Goal: Obtain resource: Obtain resource

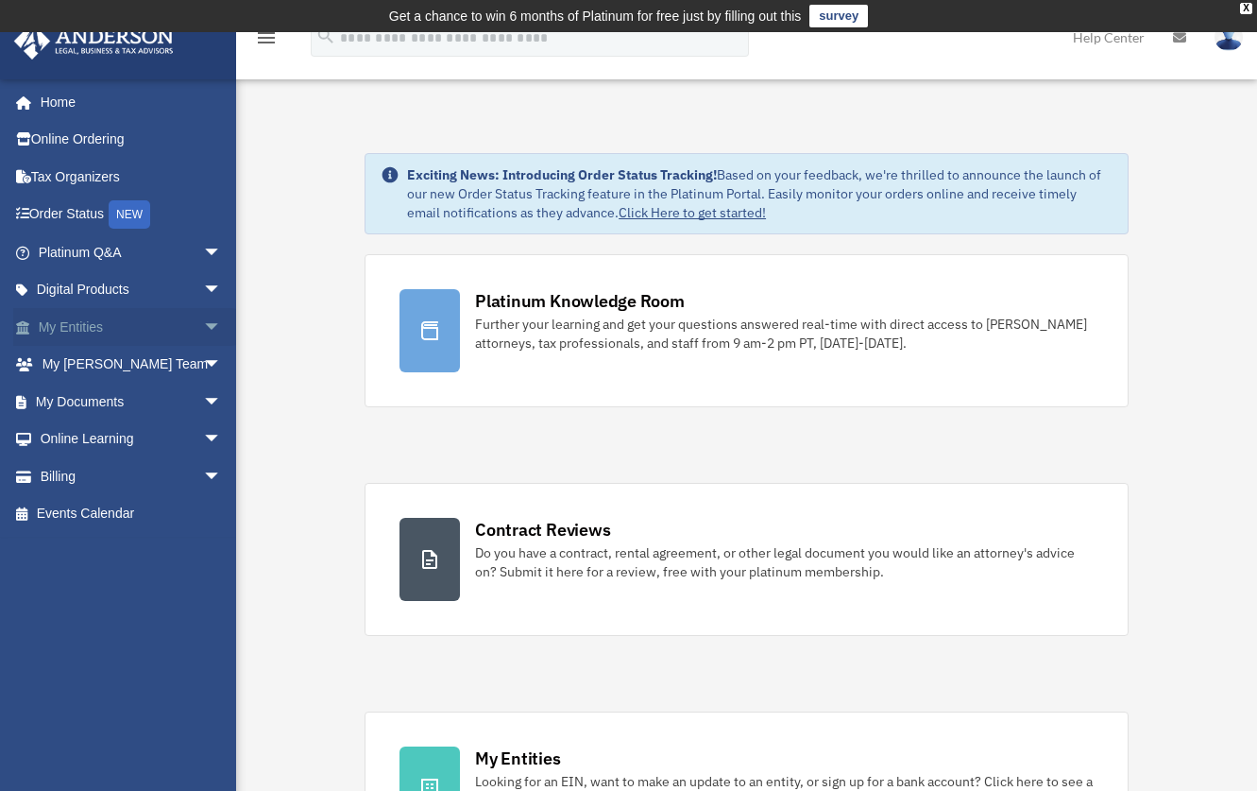
click at [140, 325] on link "My Entities arrow_drop_down" at bounding box center [131, 327] width 237 height 38
click at [118, 401] on link "My Documents arrow_drop_down" at bounding box center [131, 402] width 237 height 38
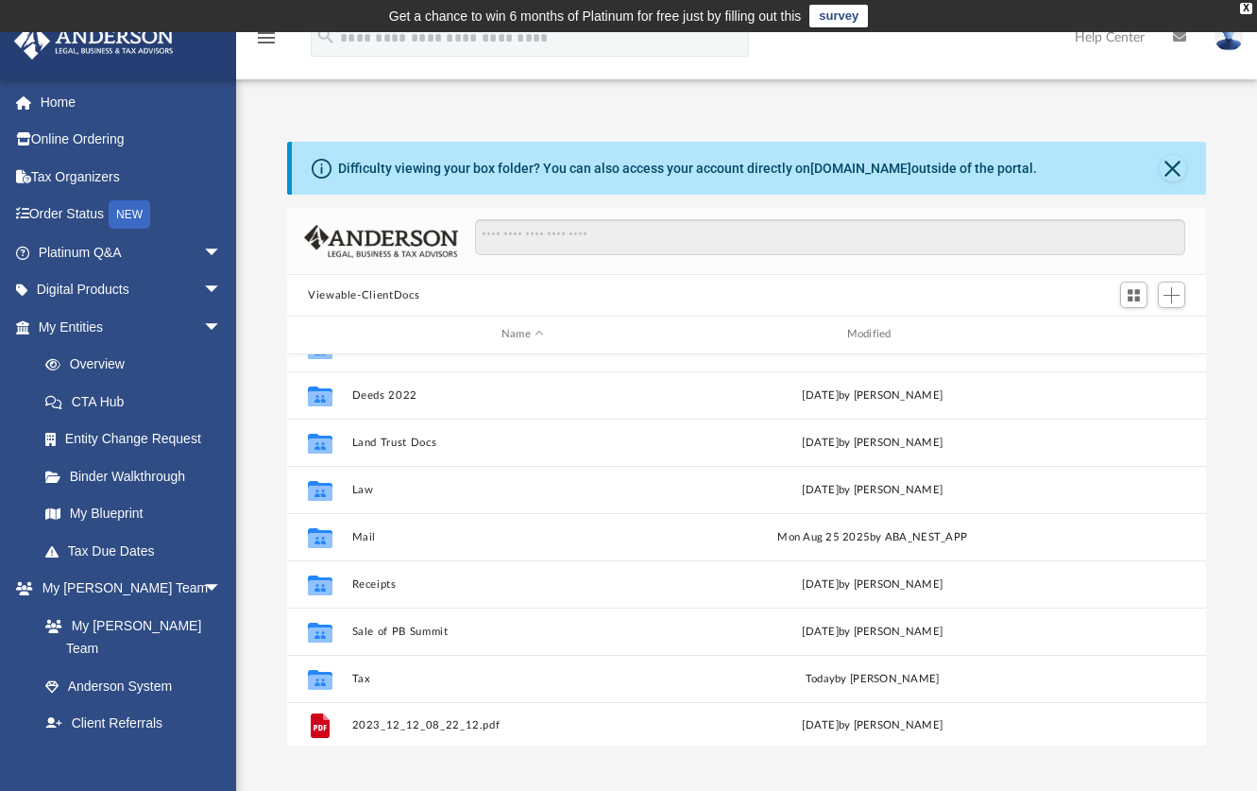
scroll to position [33, 0]
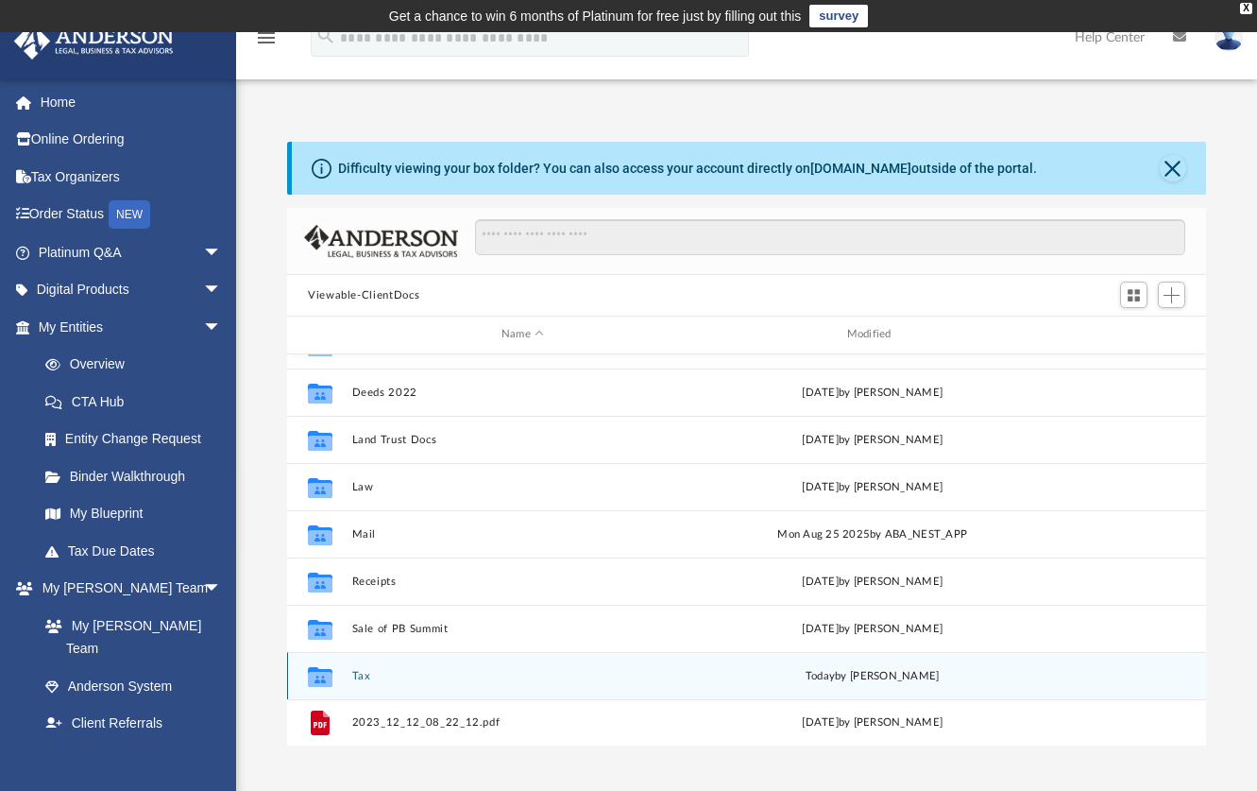
click at [356, 672] on button "Tax" at bounding box center [523, 676] width 342 height 12
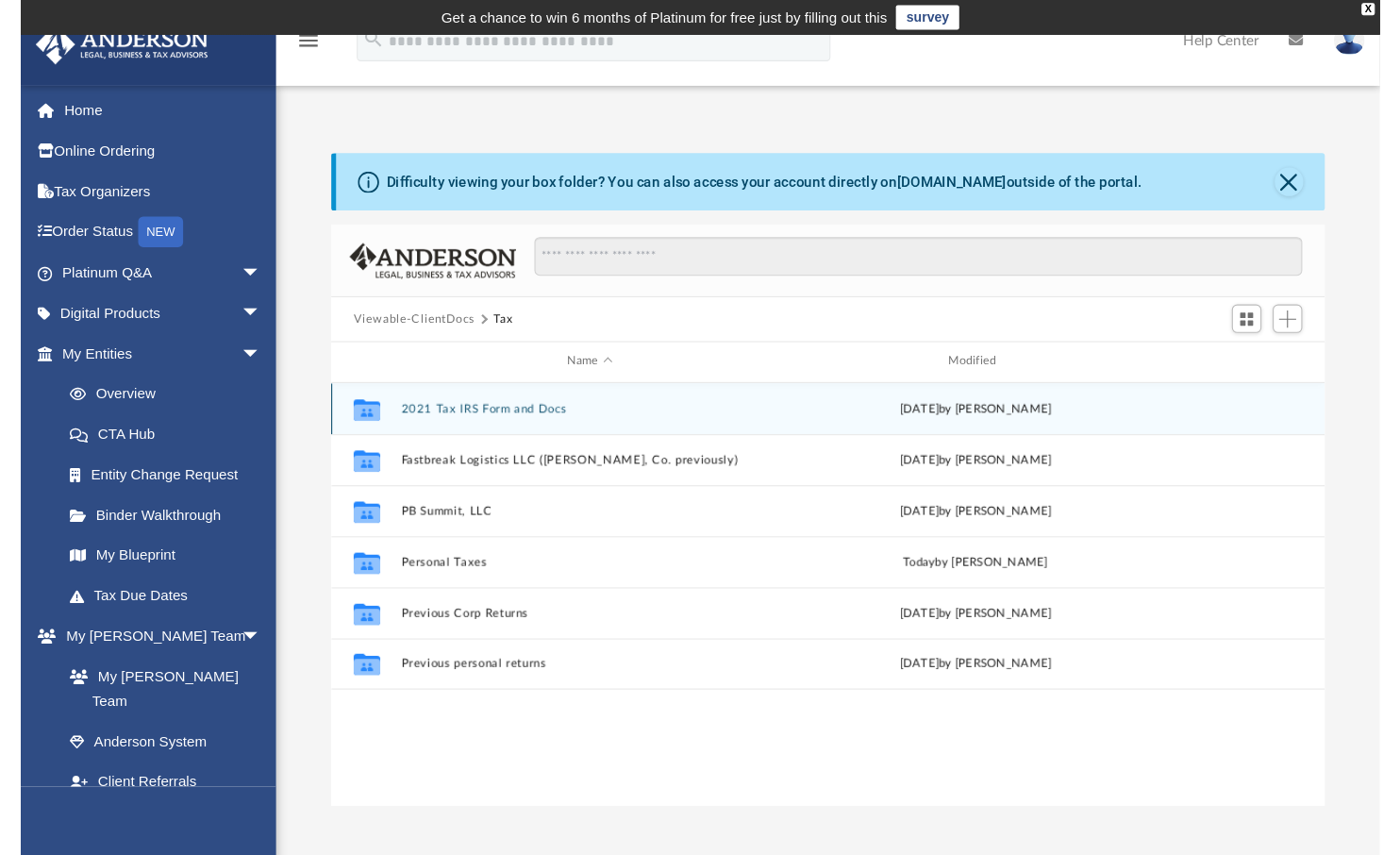
scroll to position [0, 0]
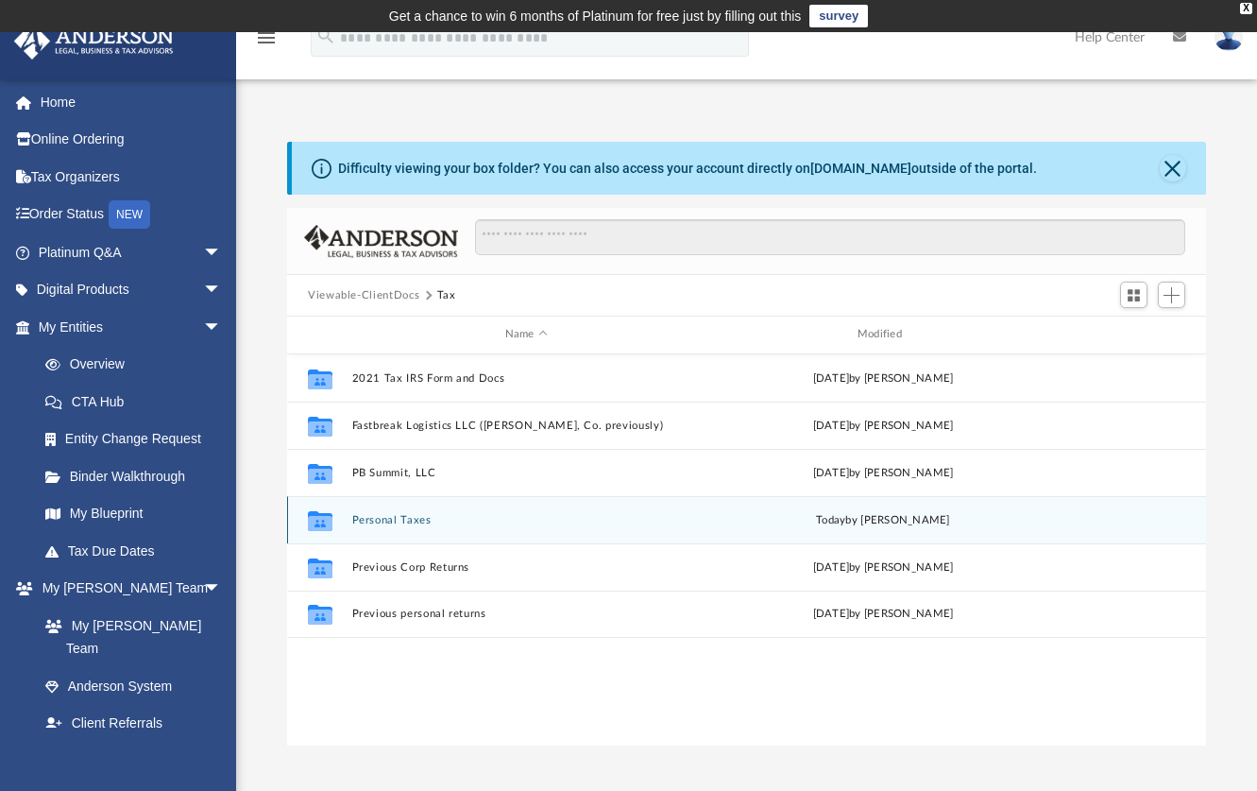
click at [402, 519] on button "Personal Taxes" at bounding box center [526, 520] width 349 height 12
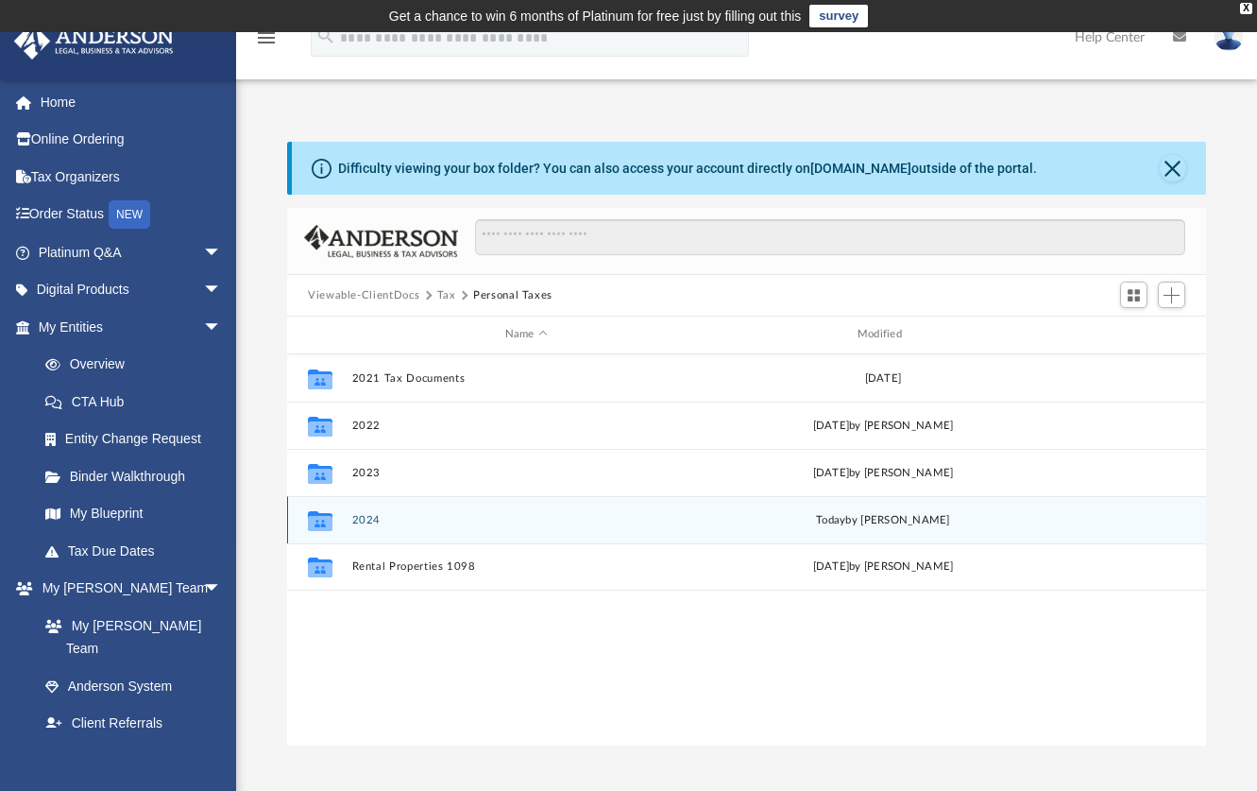
click at [359, 519] on button "2024" at bounding box center [526, 520] width 349 height 12
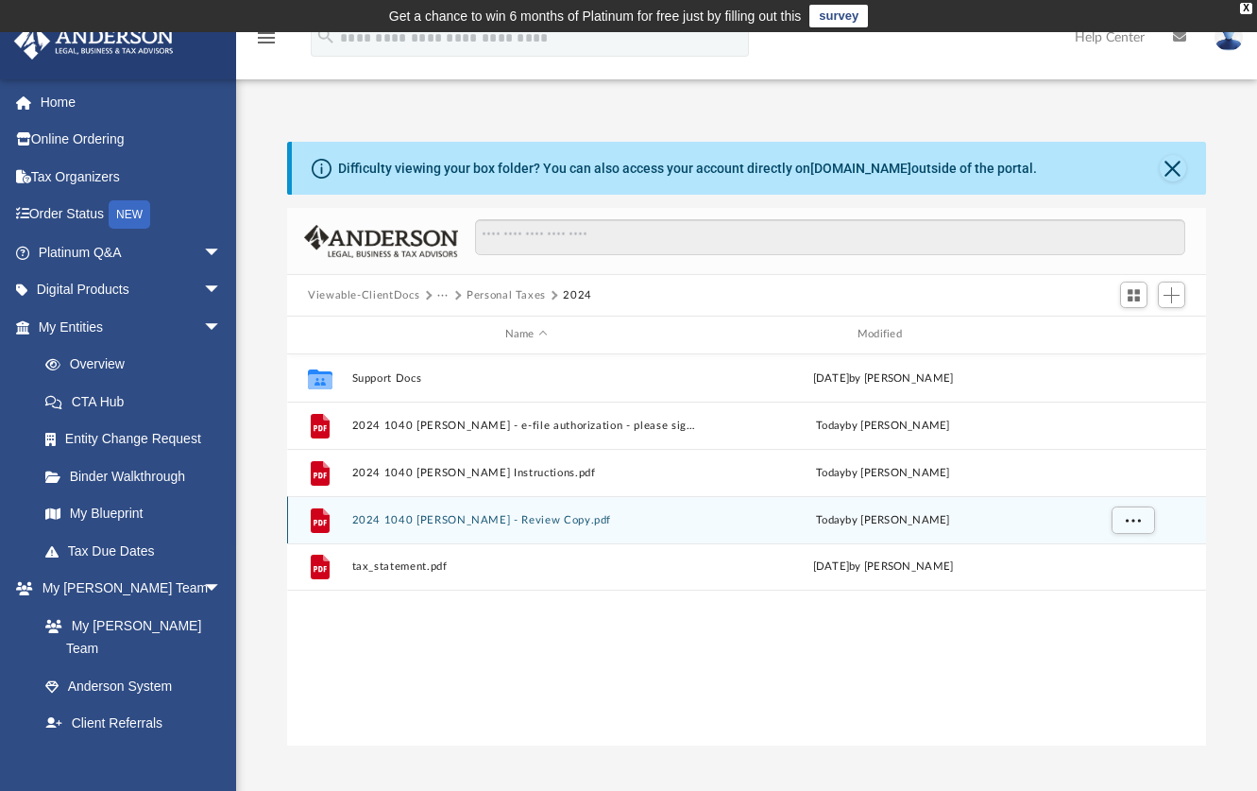
click at [436, 518] on button "2024 1040 [PERSON_NAME] - Review Copy.pdf" at bounding box center [526, 520] width 349 height 12
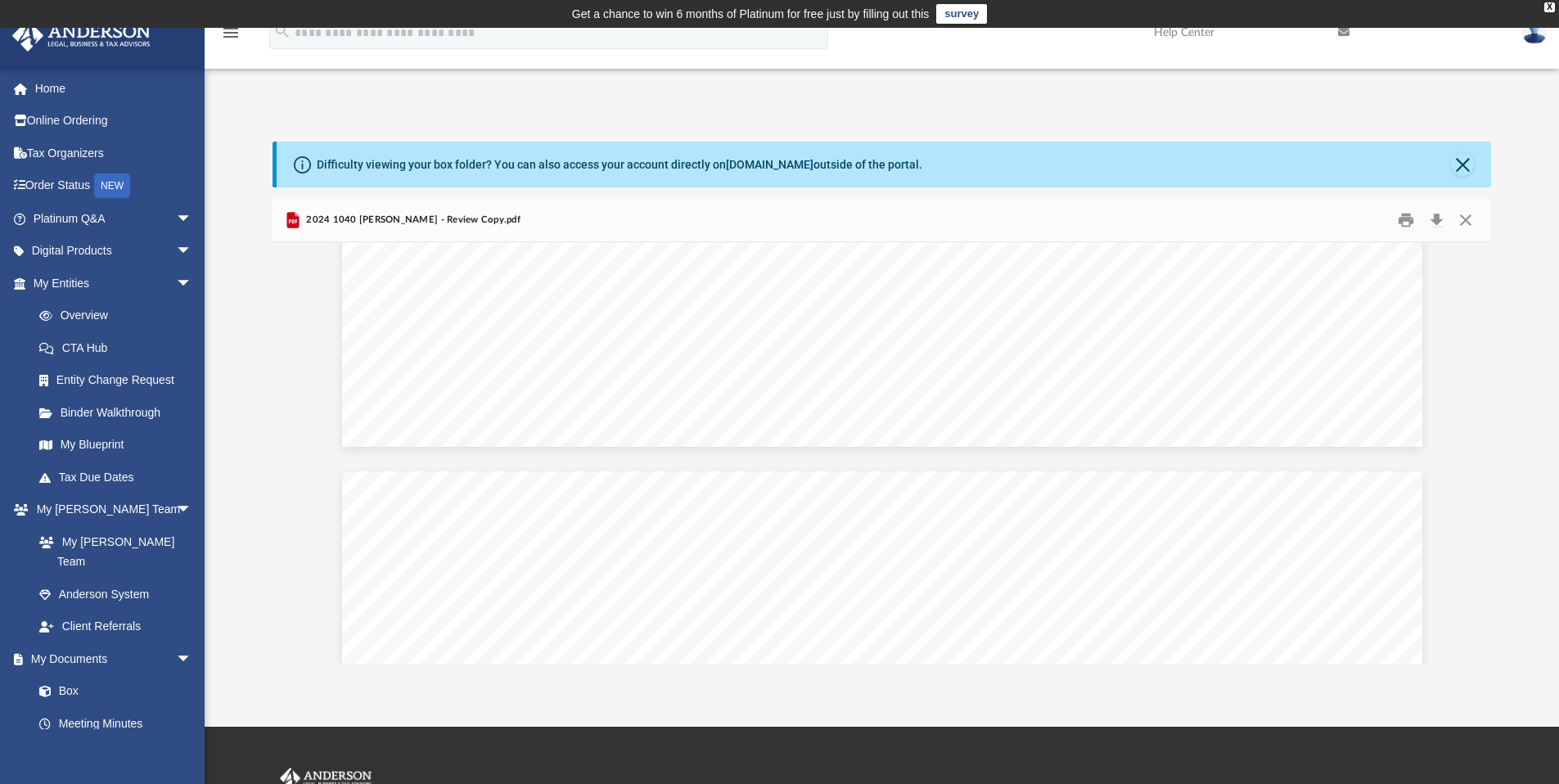
scroll to position [147928, 0]
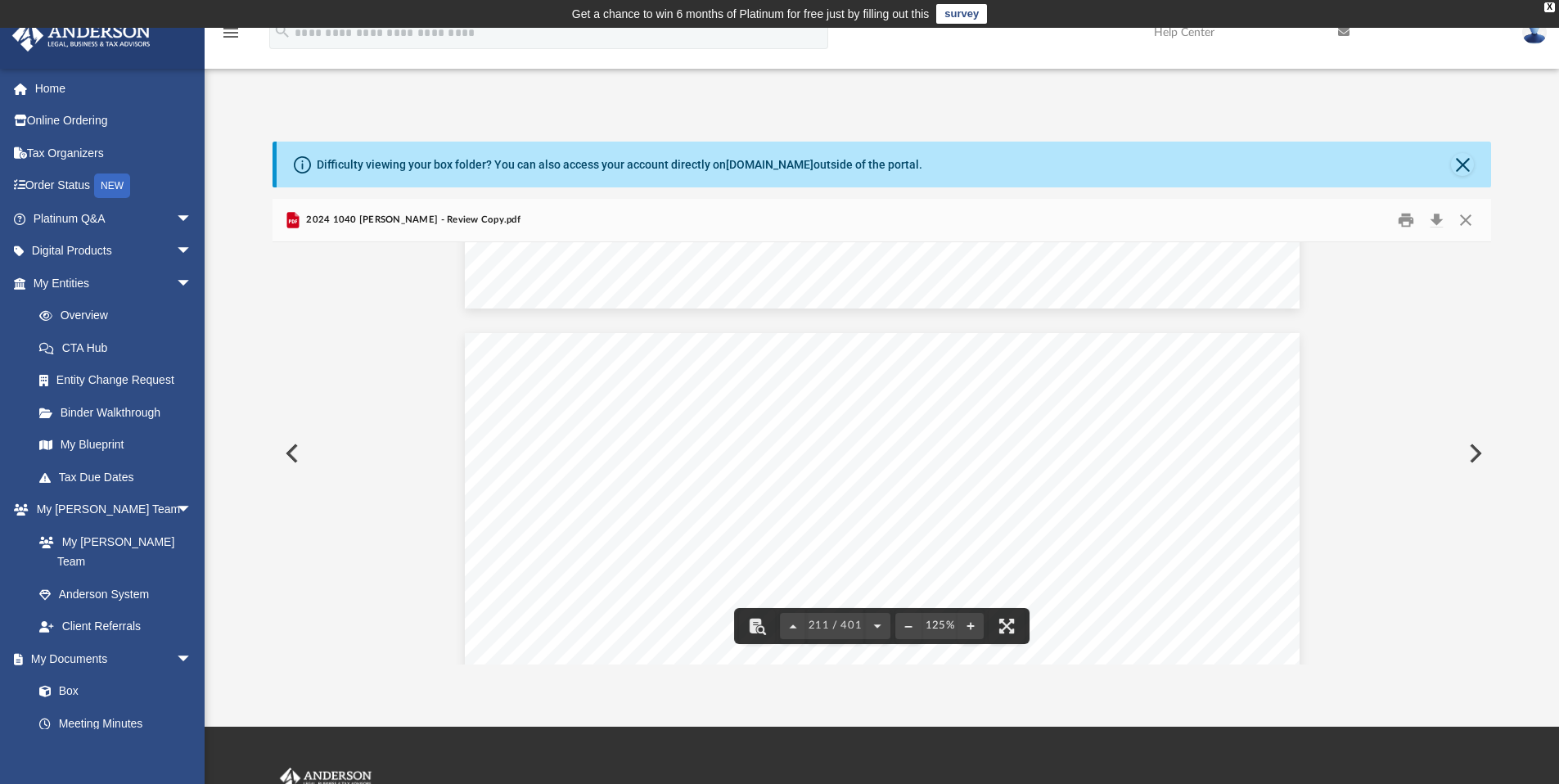
drag, startPoint x: 1488, startPoint y: 459, endPoint x: 1478, endPoint y: 503, distance: 45.1
click at [1478, 506] on div "Date amortization begins Amortization period or percentage Basis for depreciati…" at bounding box center [882, 453] width 1219 height 422
drag, startPoint x: 1488, startPoint y: 458, endPoint x: 1464, endPoint y: 263, distance: 196.5
click at [1464, 263] on div "Date amortization begins Amortization period or percentage Basis for depreciati…" at bounding box center [882, 453] width 1219 height 422
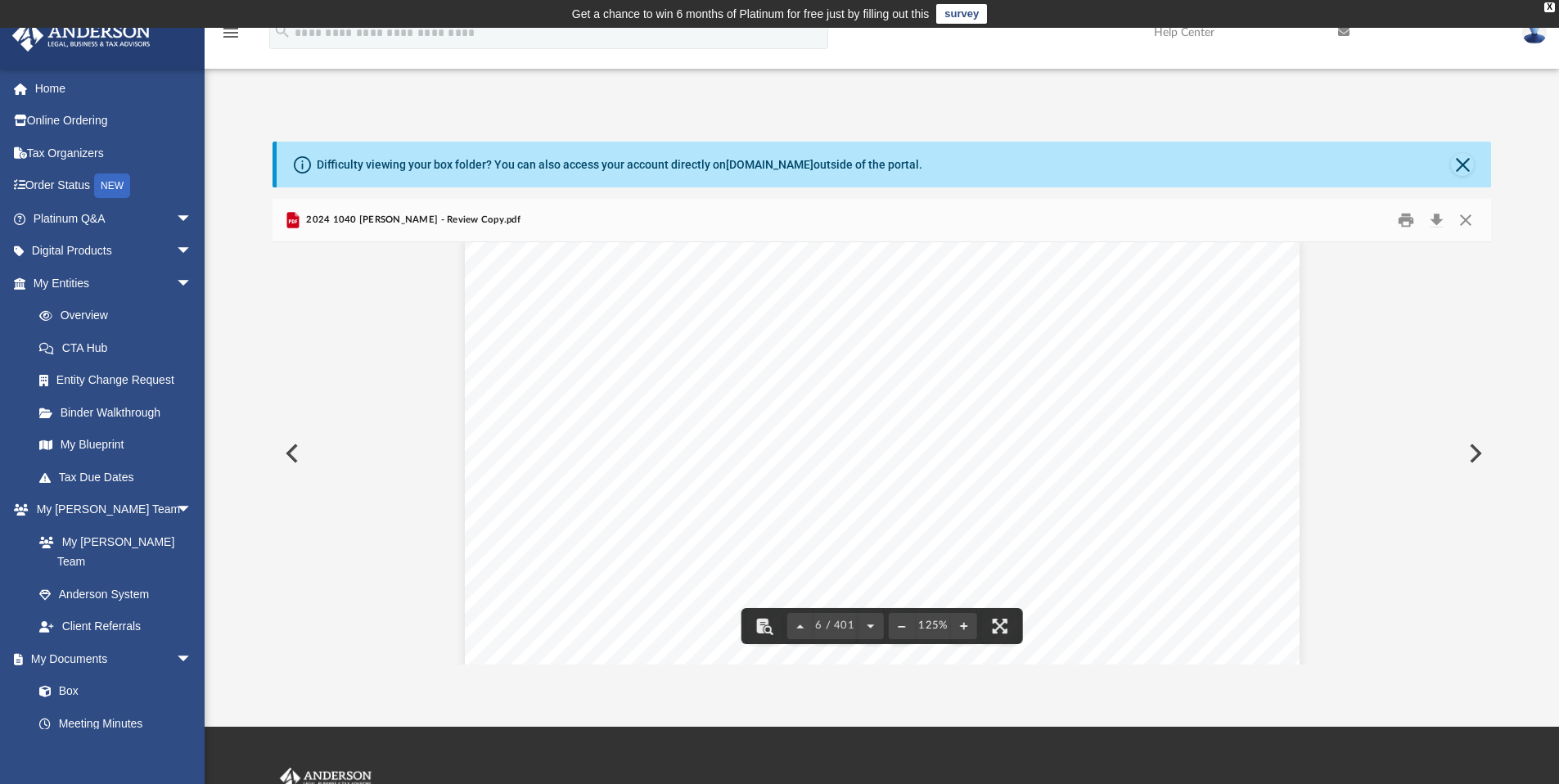
click at [1179, 391] on div "412541 04-01-24 NAME: Disallowing Form Originating Form Entity/ Activity ID Num…" at bounding box center [881, 775] width 835 height 1080
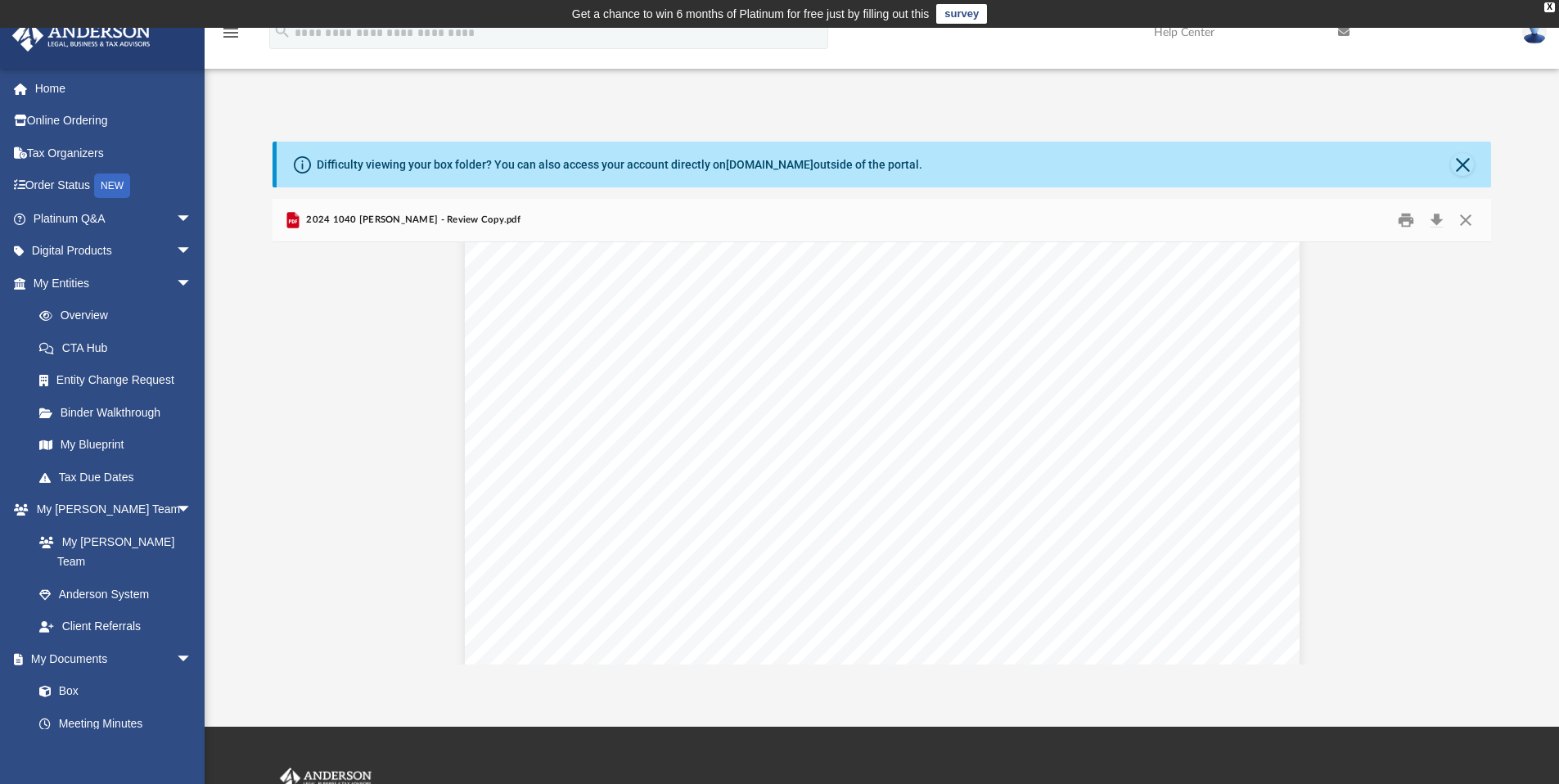
scroll to position [2340, 0]
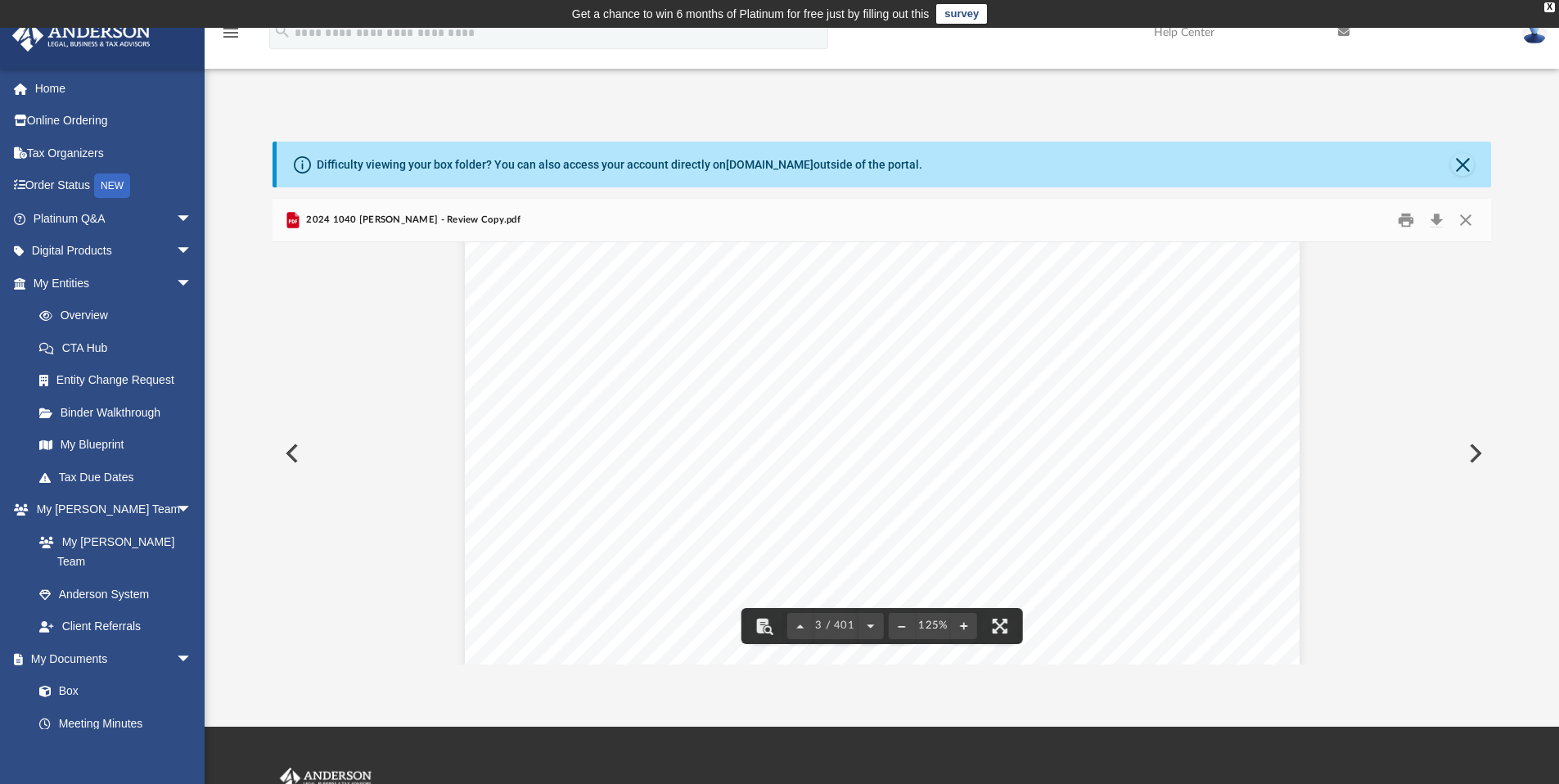
drag, startPoint x: 1157, startPoint y: 273, endPoint x: 1186, endPoint y: 351, distance: 83.2
click at [1187, 357] on div "412541 04-01-24 NAME: Disallowing Form Originating Form Entity/ Activity ID Num…" at bounding box center [881, 664] width 835 height 1080
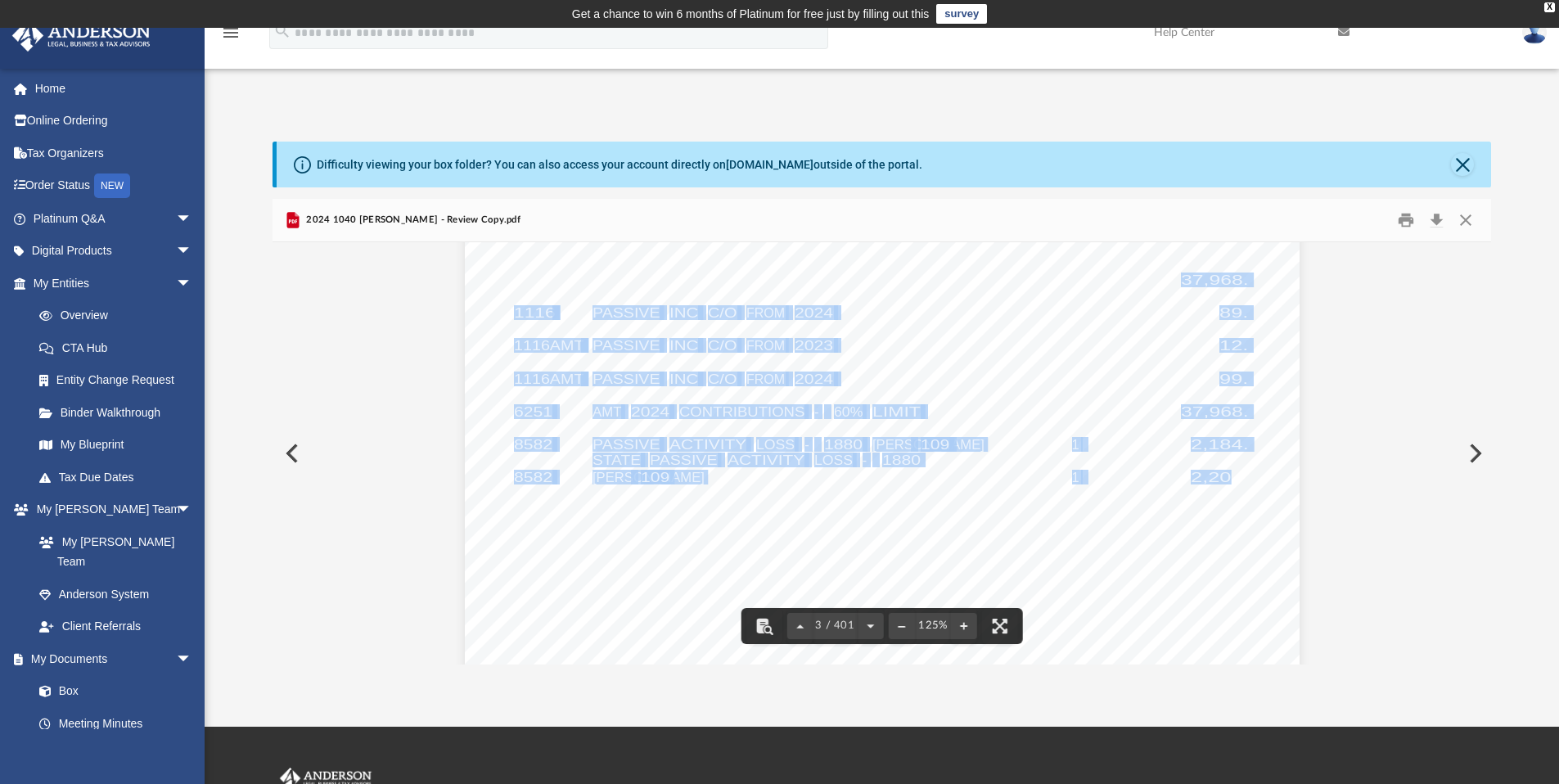
drag, startPoint x: 1198, startPoint y: 286, endPoint x: 1218, endPoint y: 476, distance: 191.0
click at [1218, 477] on div "412541 04-01-24 NAME: Disallowing Form Originating Form Entity/ Activity ID Num…" at bounding box center [881, 664] width 835 height 1080
click at [1209, 462] on div "412541 04-01-24 NAME: Disallowing Form Originating Form Entity/ Activity ID Num…" at bounding box center [881, 664] width 835 height 1080
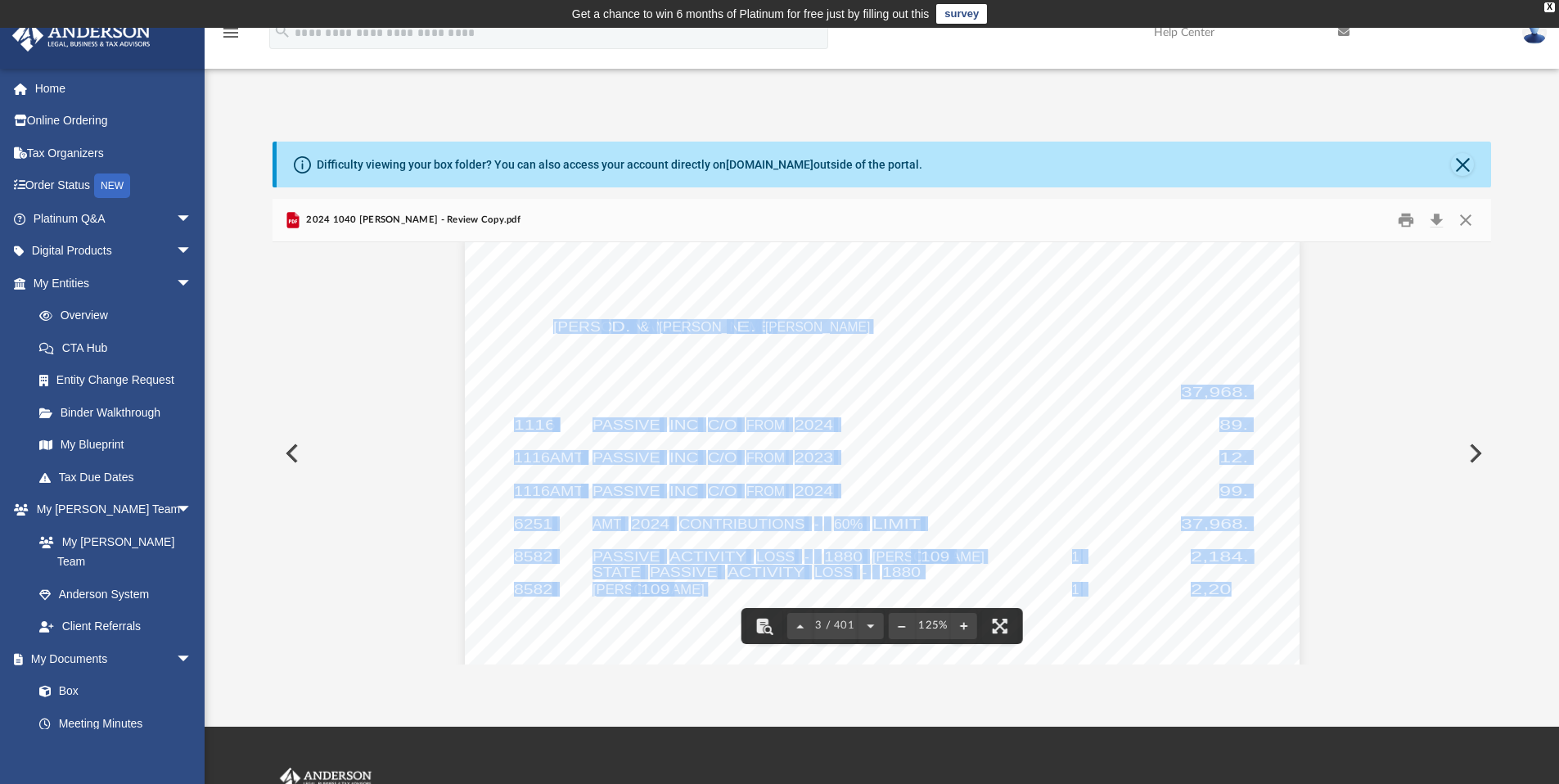
scroll to position [2038, 0]
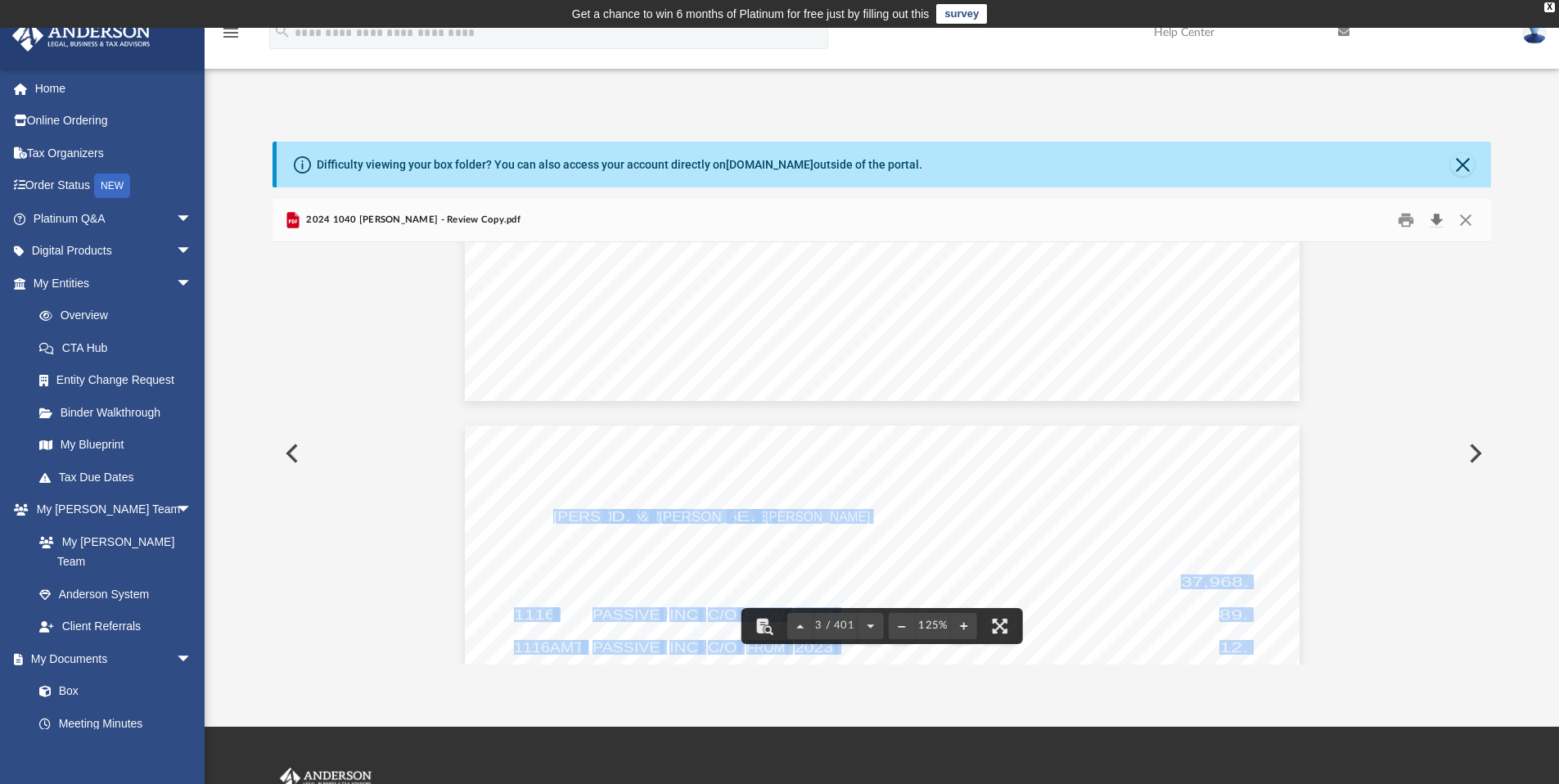
click at [1434, 215] on button "Download" at bounding box center [1437, 220] width 29 height 25
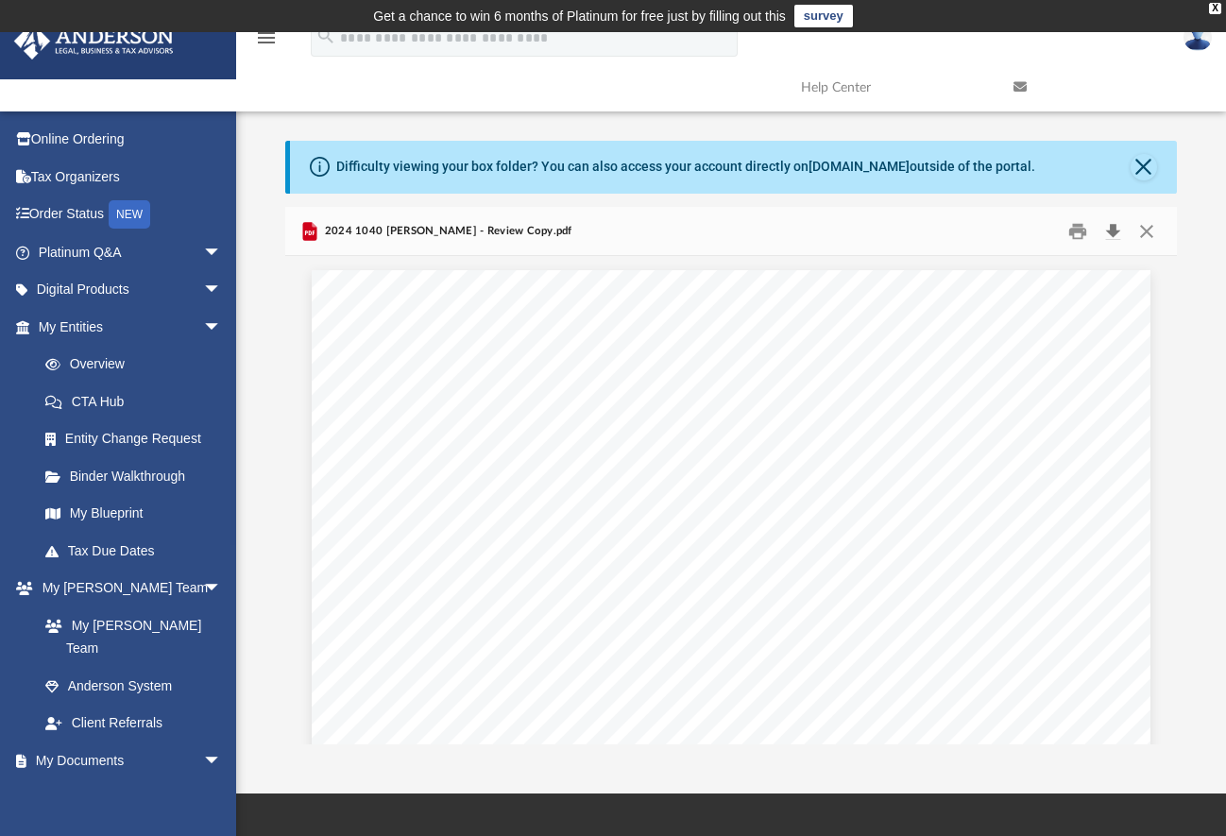
scroll to position [15, 15]
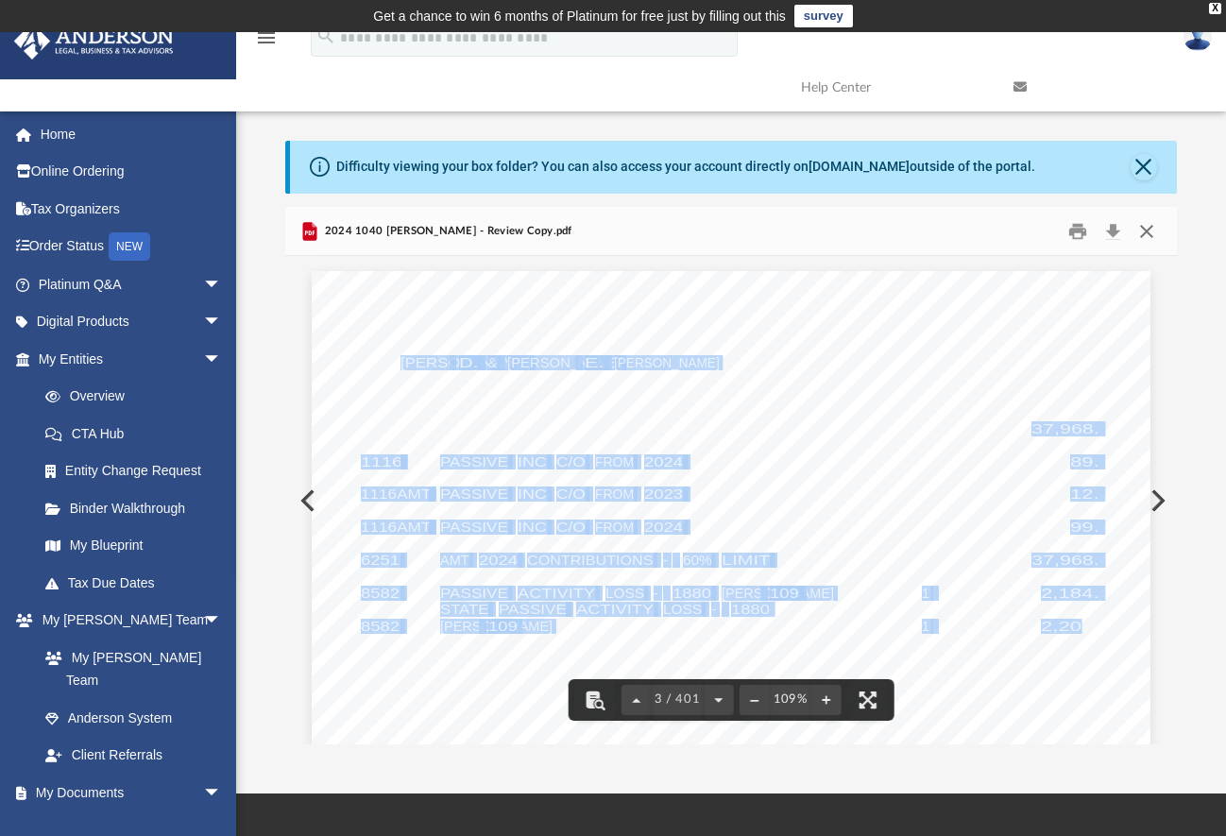
click at [1146, 236] on button "Close" at bounding box center [1147, 230] width 34 height 29
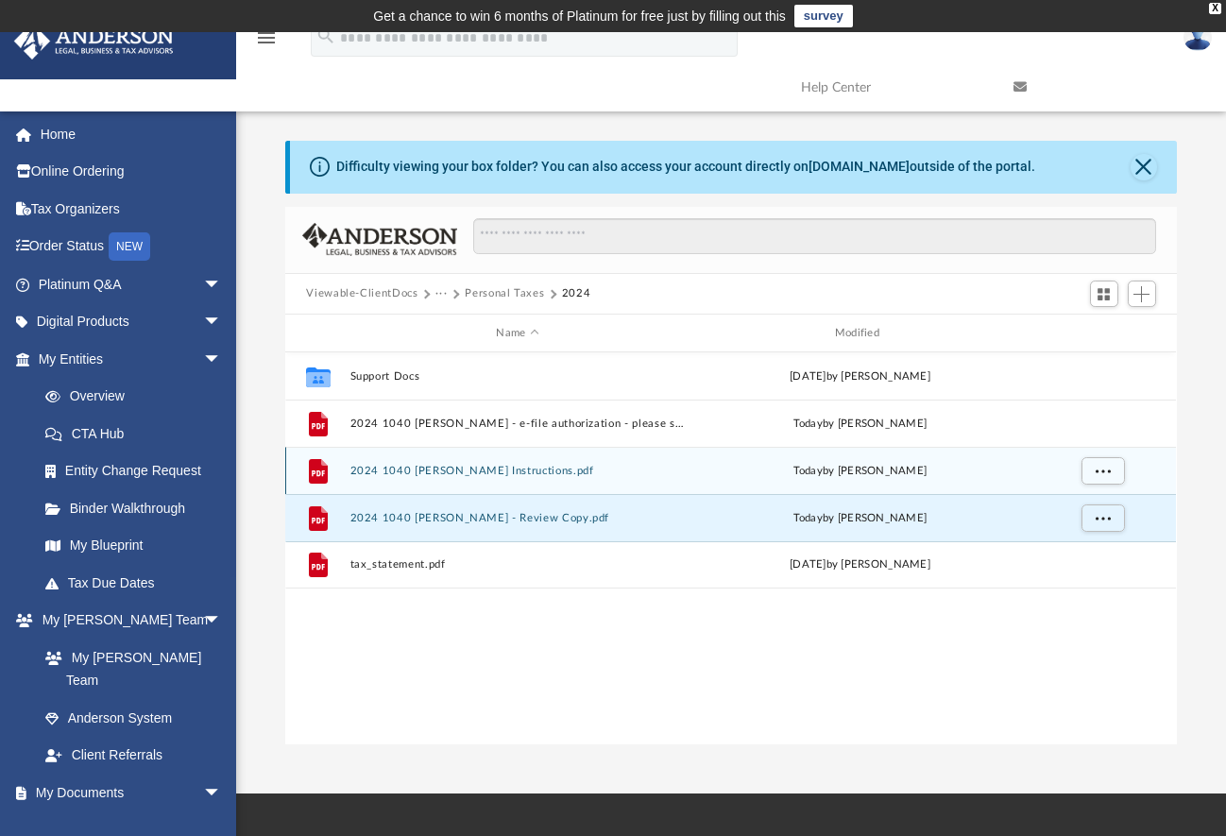
click at [521, 469] on button "2024 1040 [PERSON_NAME] Instructions.pdf" at bounding box center [517, 471] width 334 height 12
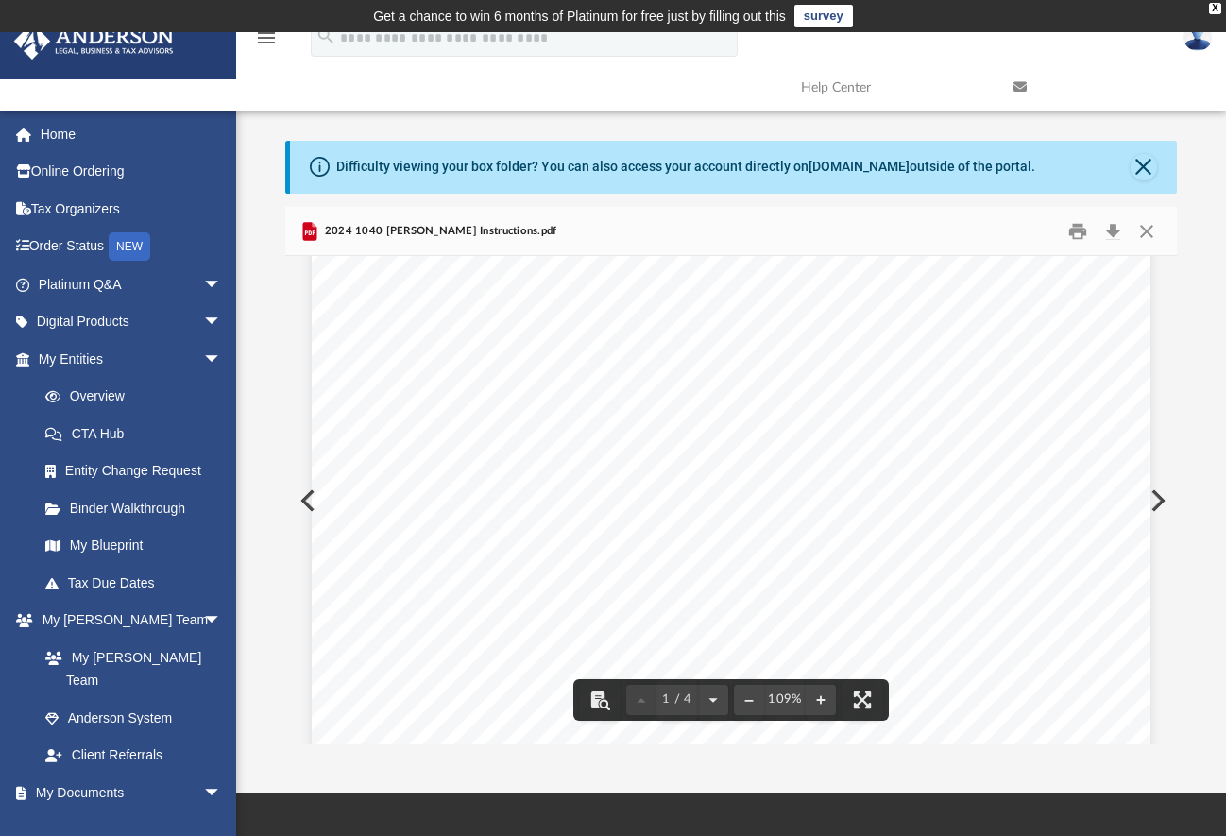
scroll to position [0, 0]
click at [1144, 225] on button "Close" at bounding box center [1147, 230] width 34 height 29
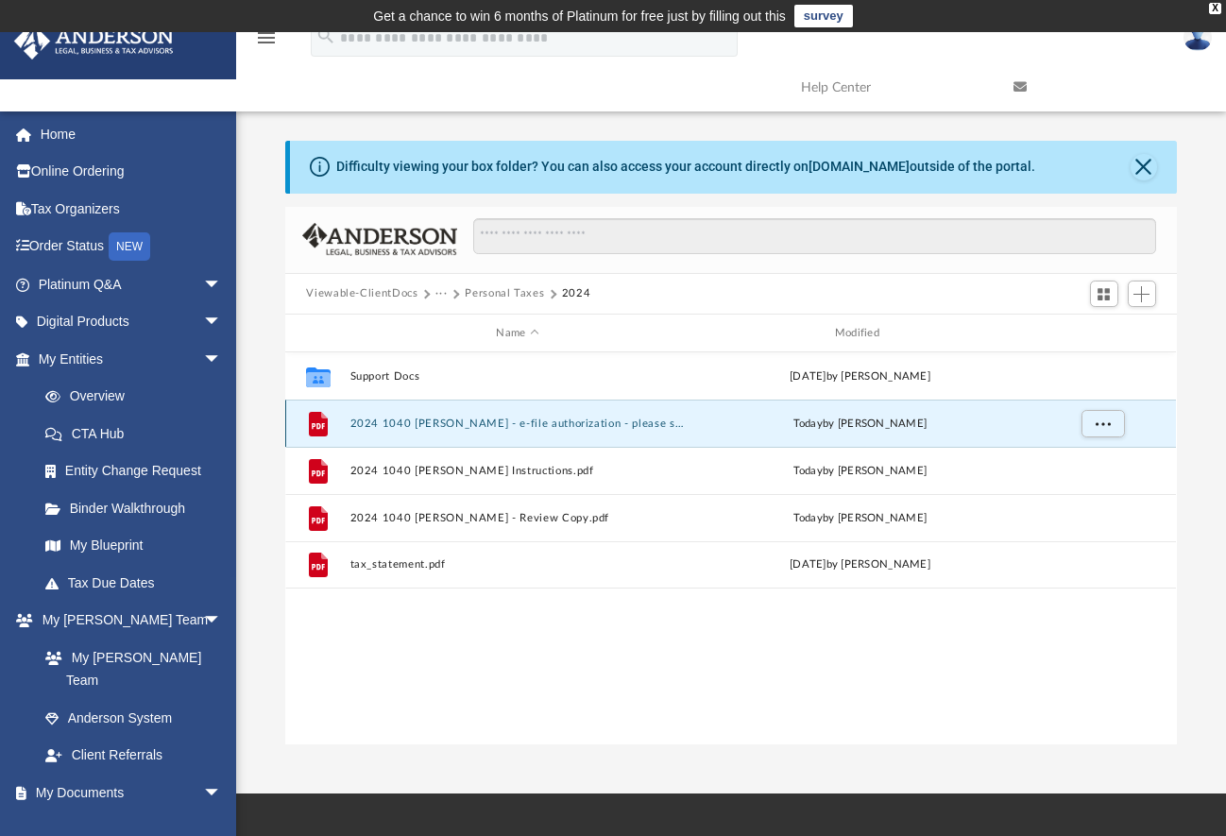
click at [484, 420] on button "2024 1040 [PERSON_NAME] - e-file authorization - please sign.pdf" at bounding box center [517, 423] width 334 height 12
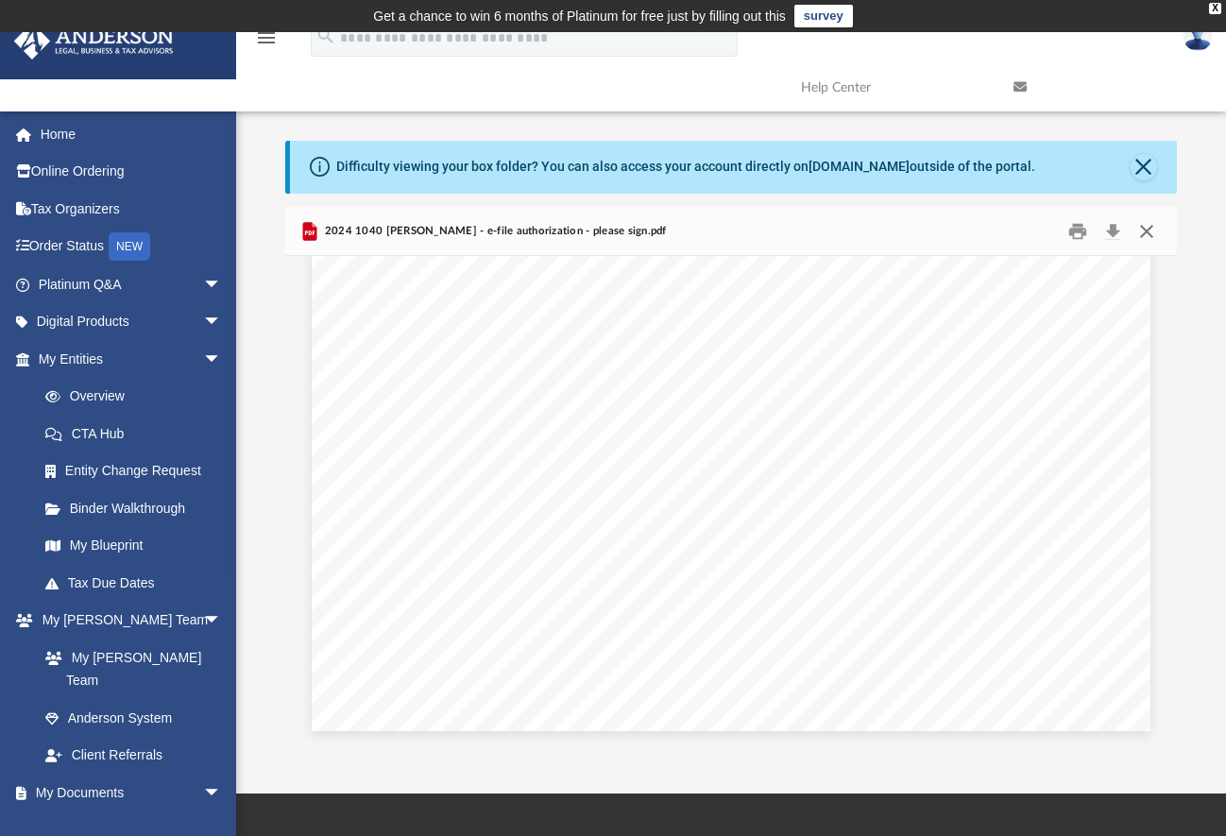
click at [1150, 234] on button "Close" at bounding box center [1147, 230] width 34 height 29
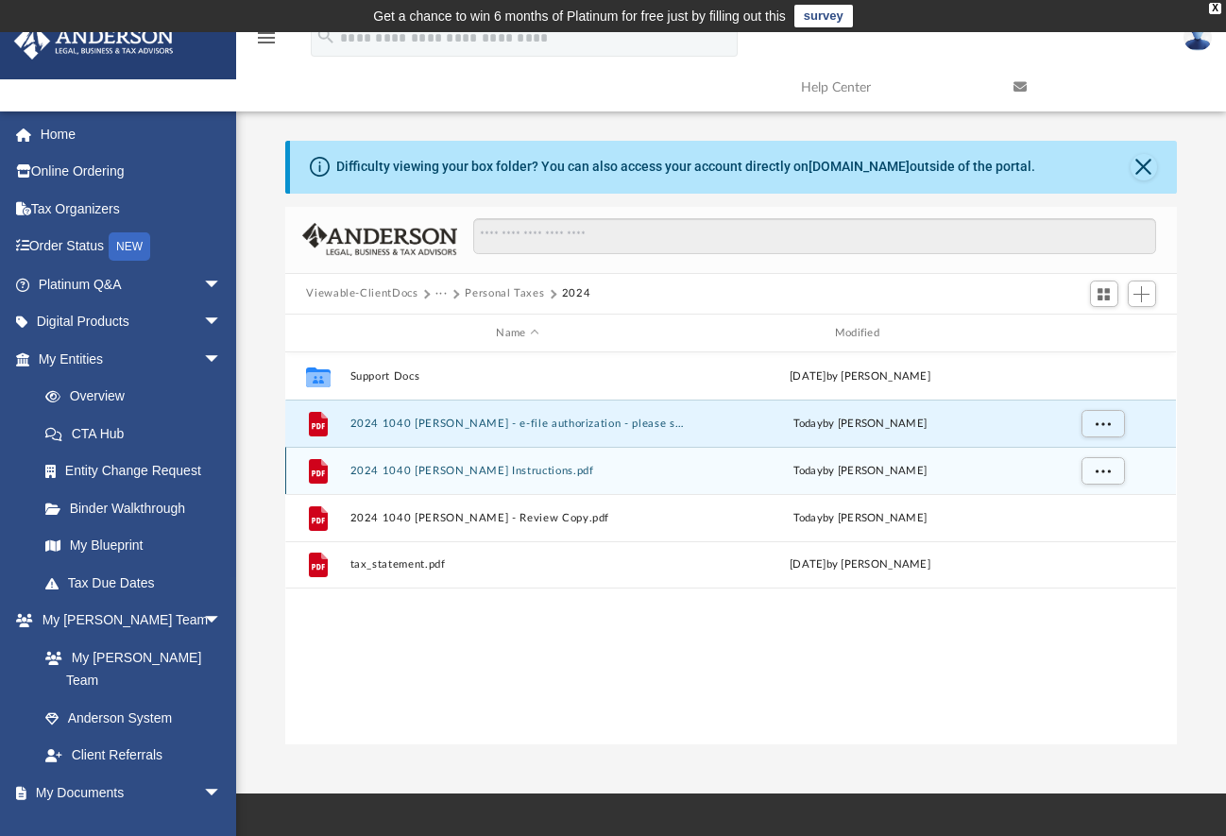
click at [438, 462] on div "File 2024 1040 Bowen, Brian - Filing Instructions.pdf today by Jasmine Splunge" at bounding box center [730, 470] width 891 height 47
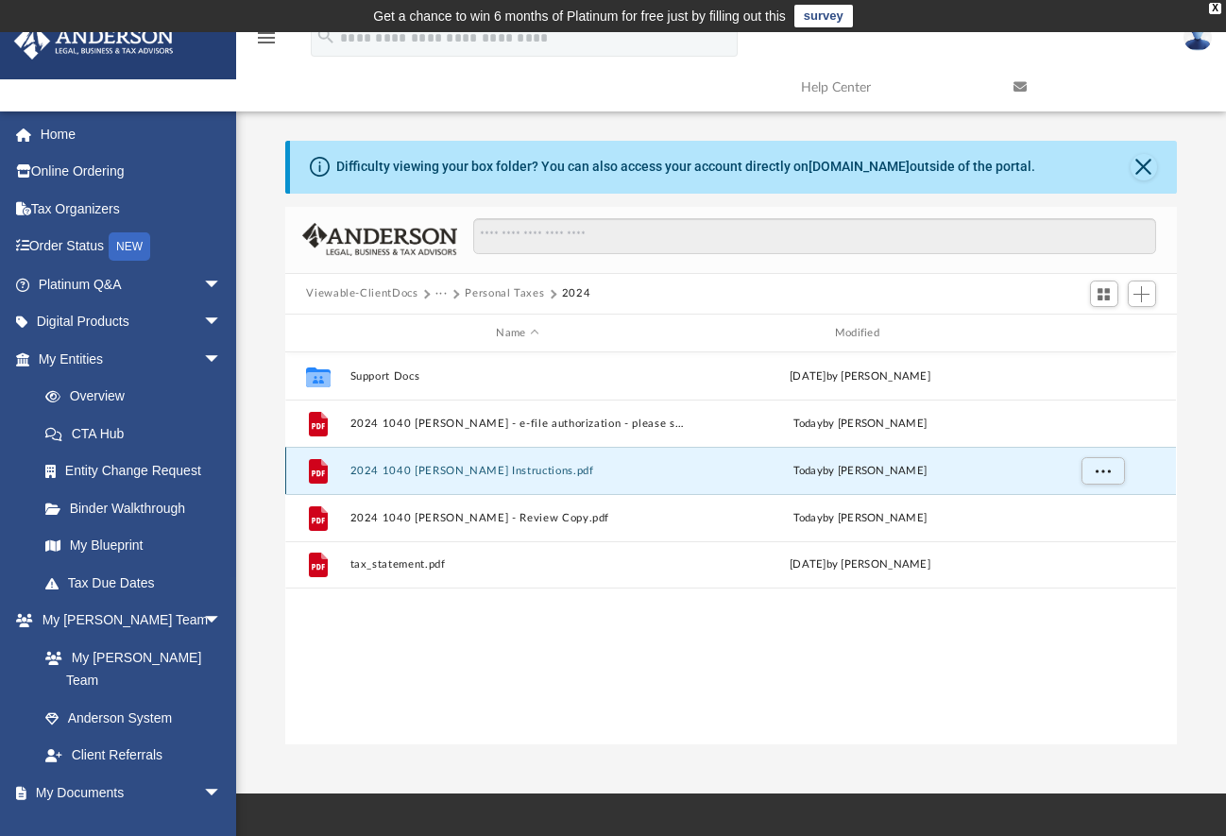
click at [451, 473] on button "2024 1040 [PERSON_NAME] Instructions.pdf" at bounding box center [517, 471] width 334 height 12
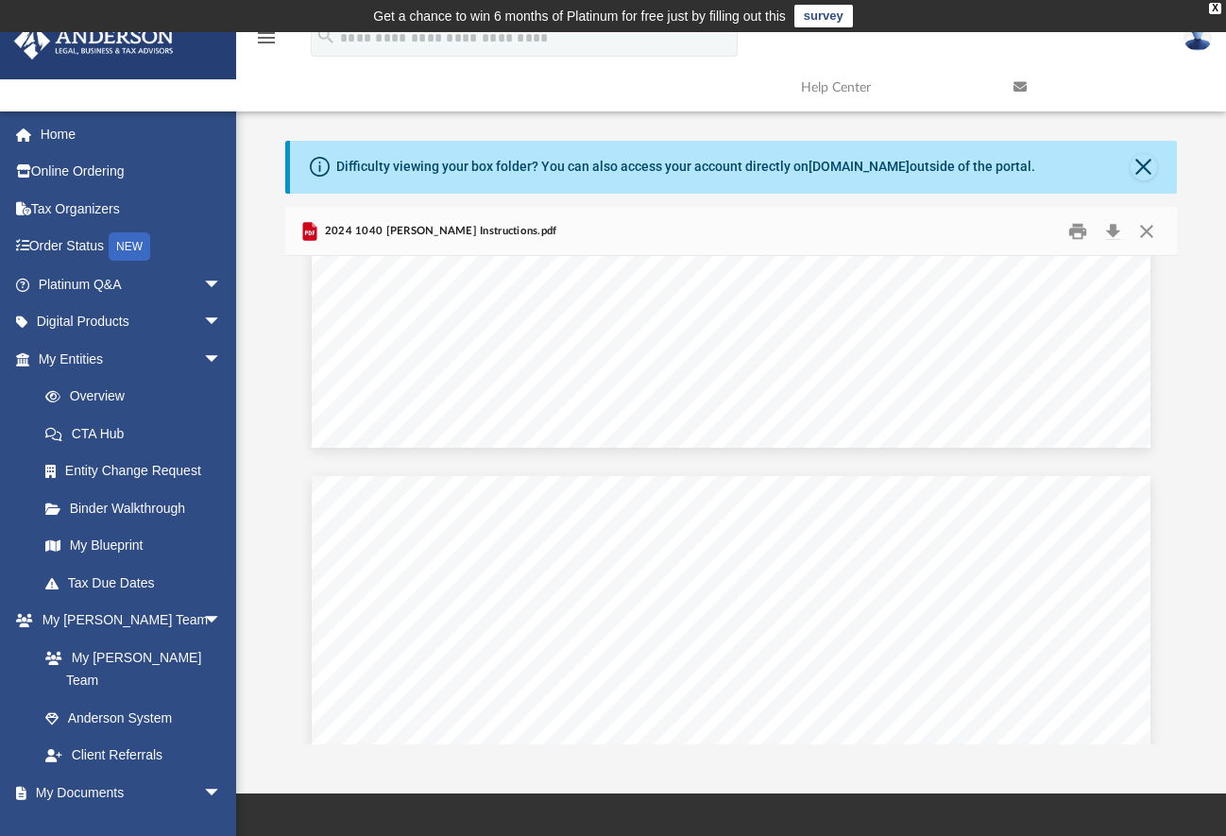
scroll to position [2290, 0]
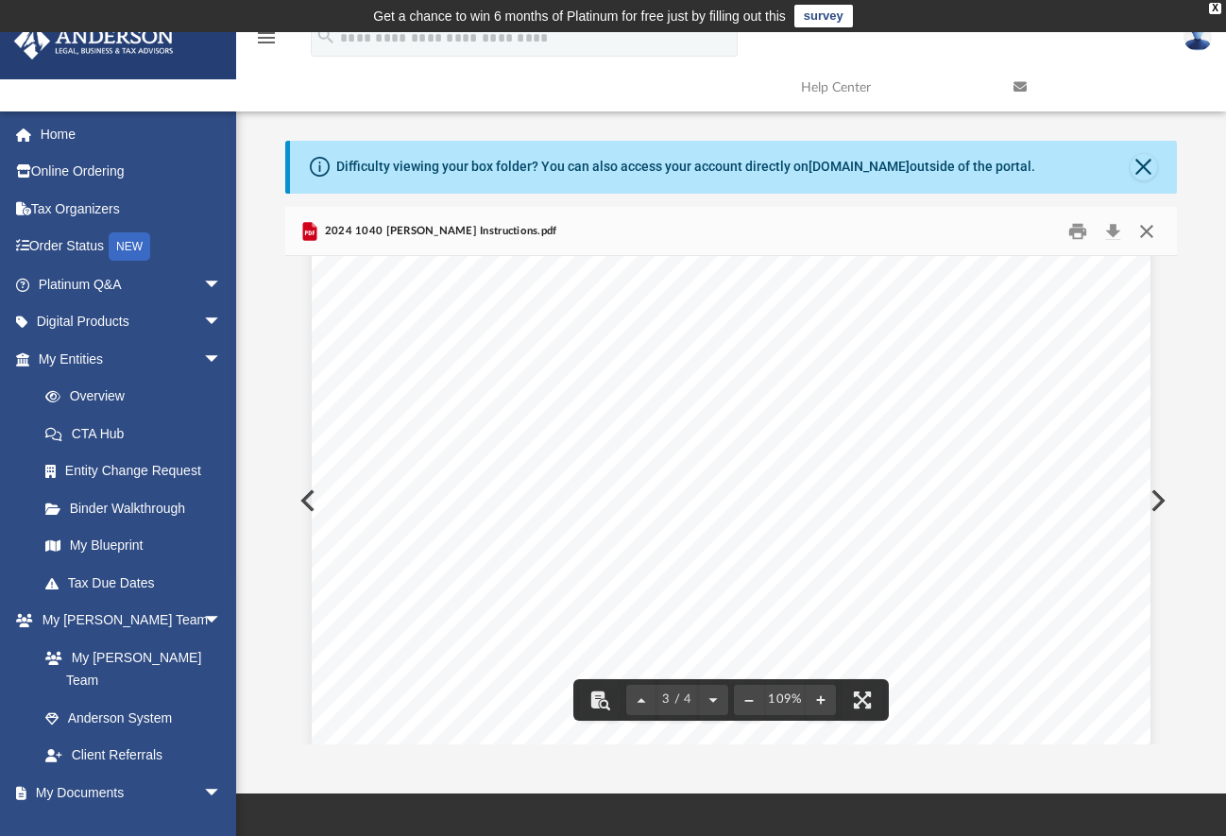
click at [1142, 230] on button "Close" at bounding box center [1147, 230] width 34 height 29
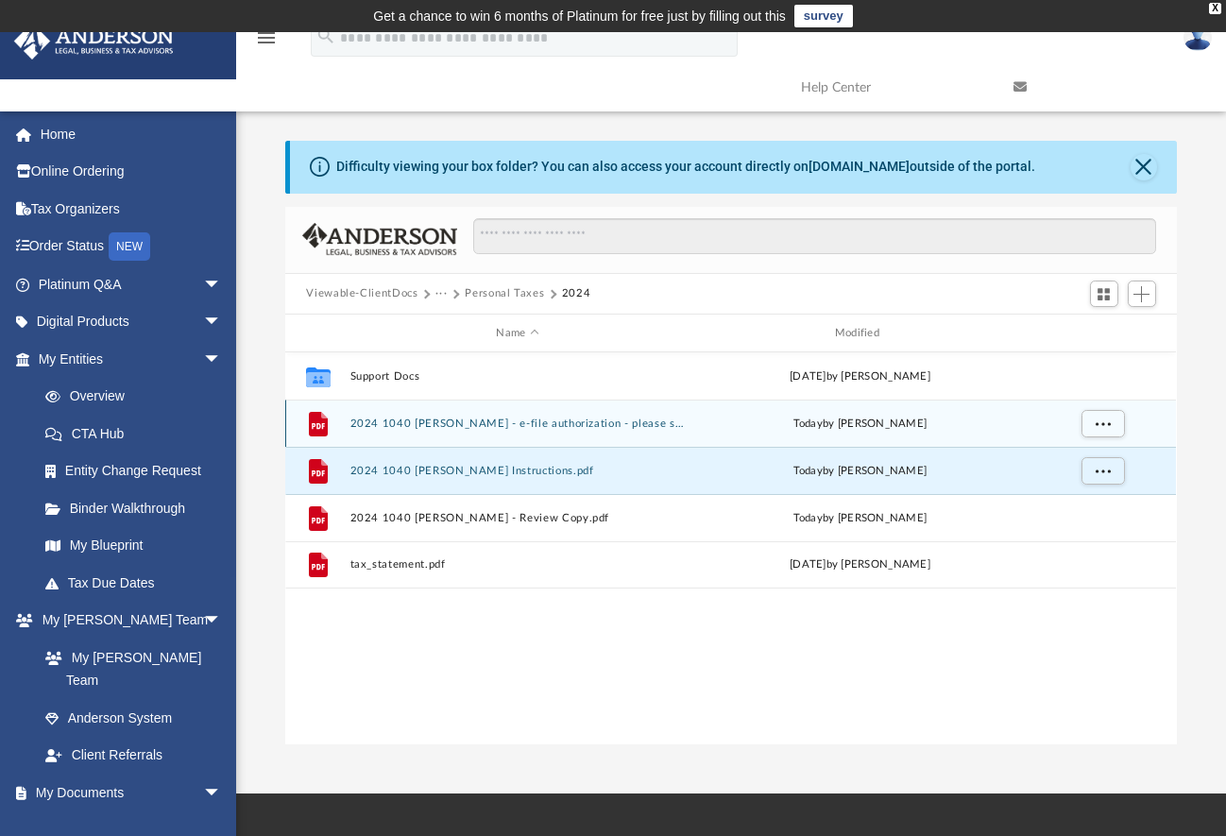
click at [558, 425] on button "2024 1040 [PERSON_NAME] - e-file authorization - please sign.pdf" at bounding box center [517, 423] width 334 height 12
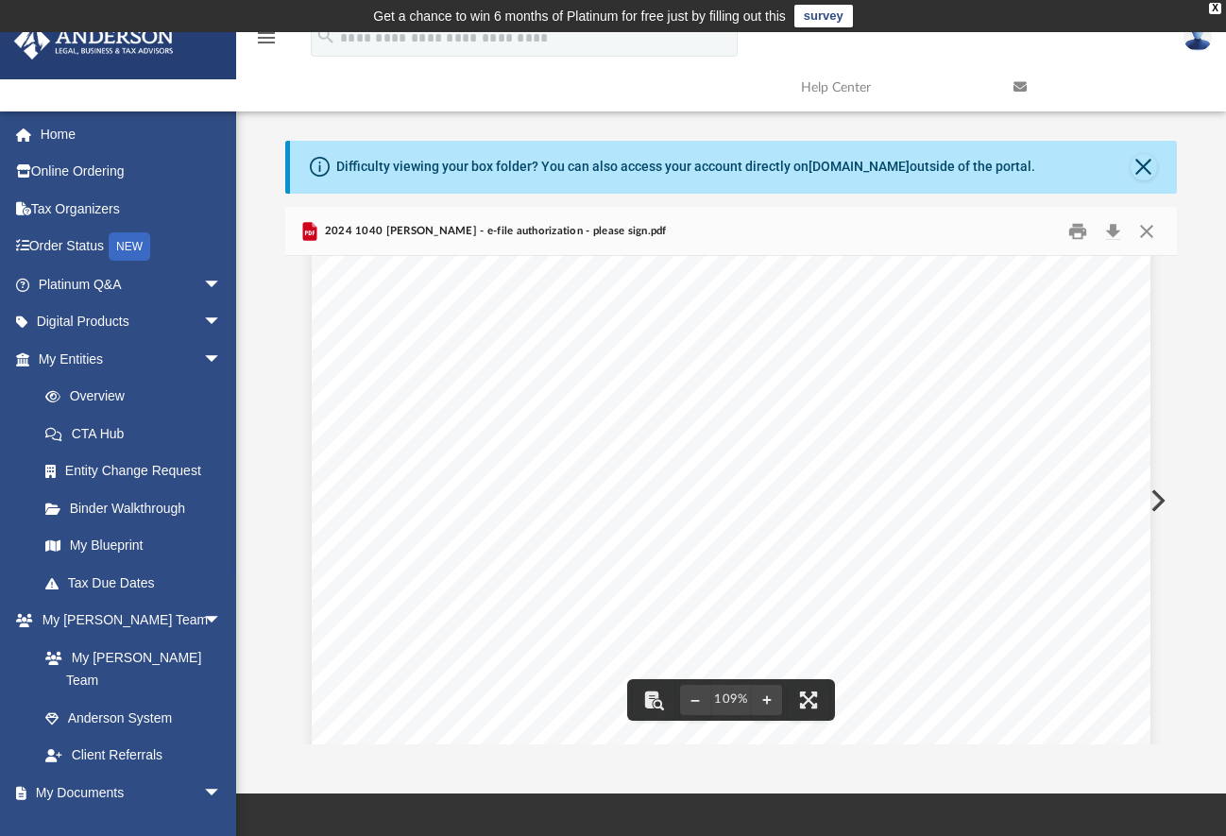
scroll to position [0, 0]
